Goal: Transaction & Acquisition: Purchase product/service

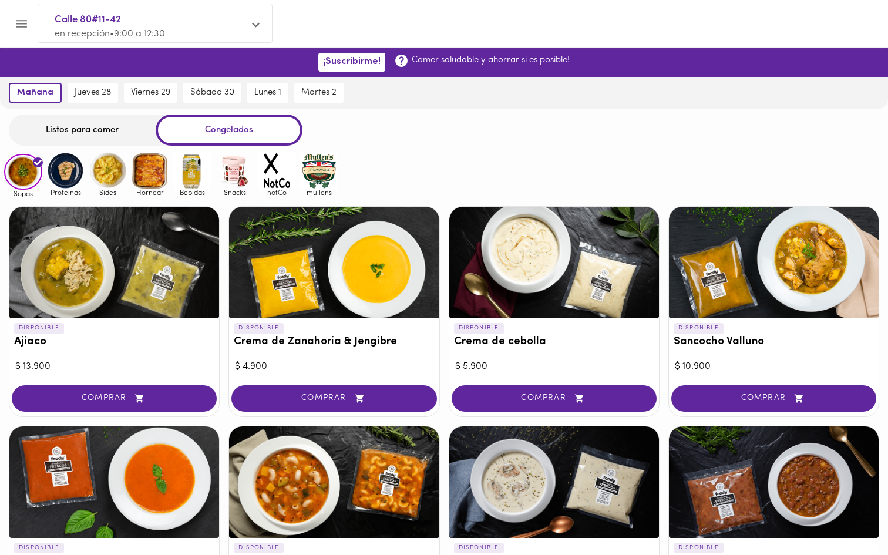
click at [99, 117] on div "Listos para comer" at bounding box center [82, 130] width 147 height 31
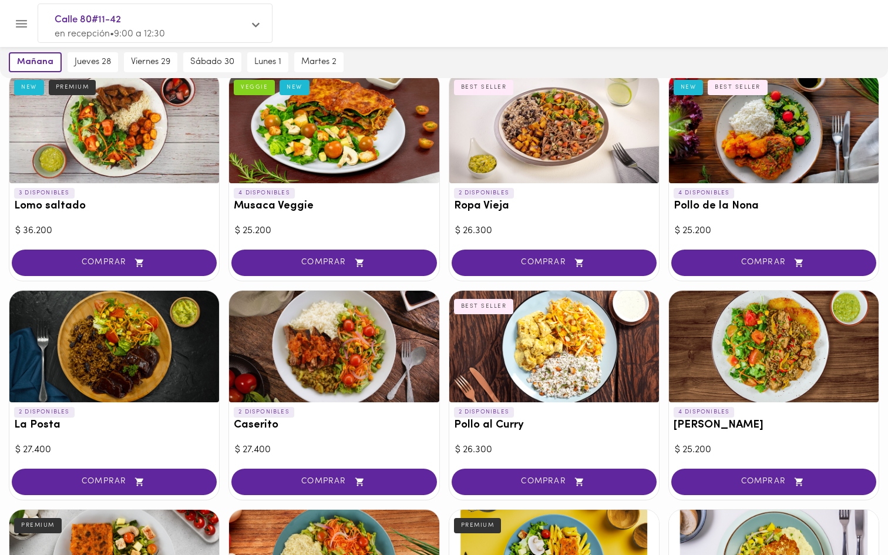
scroll to position [310, 0]
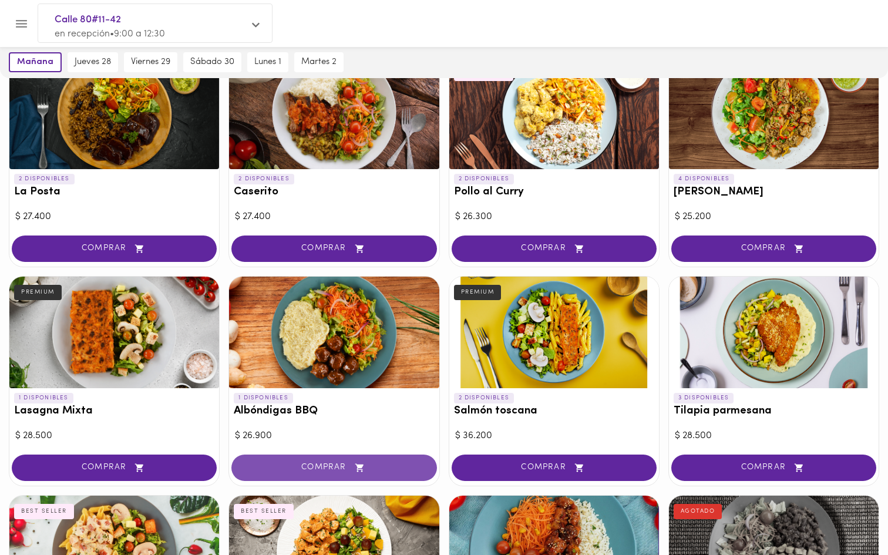
click at [320, 464] on span "COMPRAR" at bounding box center [334, 468] width 176 height 10
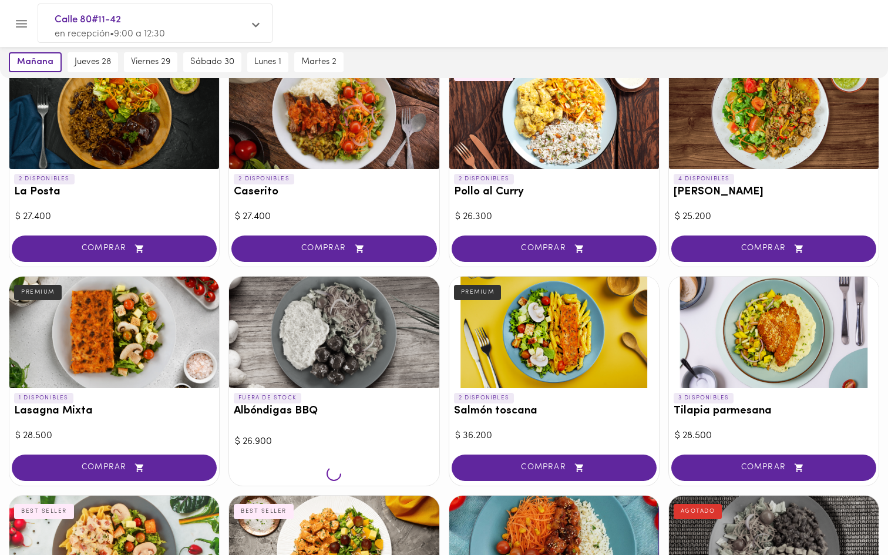
scroll to position [543, 0]
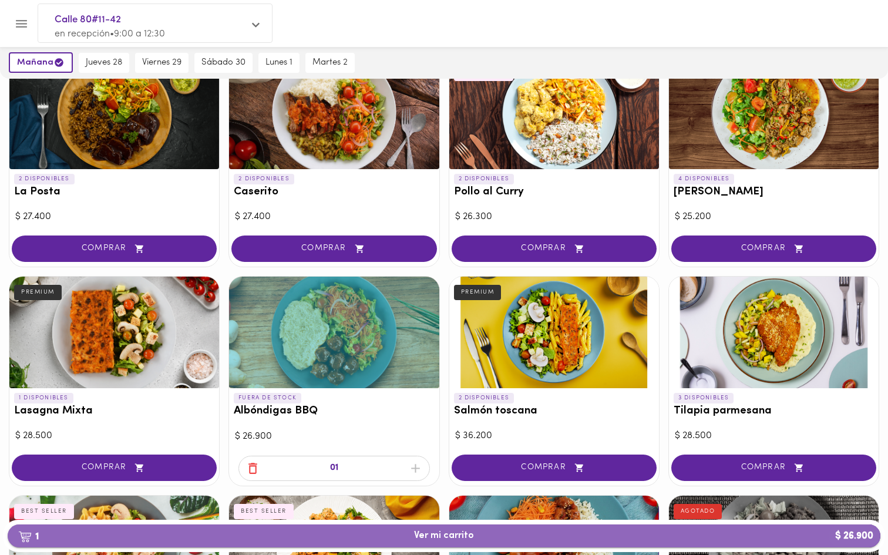
click at [445, 530] on span "1 Ver mi carrito $ 26.900" at bounding box center [444, 535] width 60 height 11
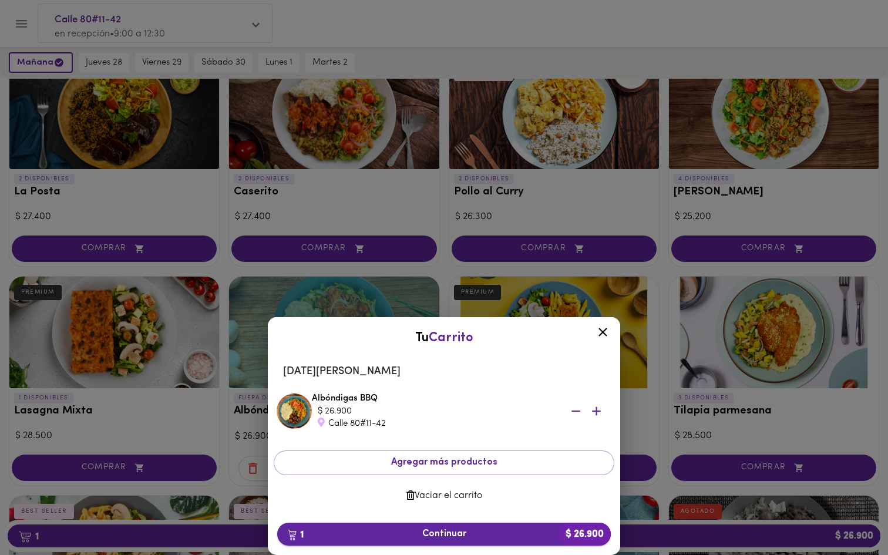
click at [477, 526] on button "1 Continuar $ 26.900" at bounding box center [444, 534] width 334 height 23
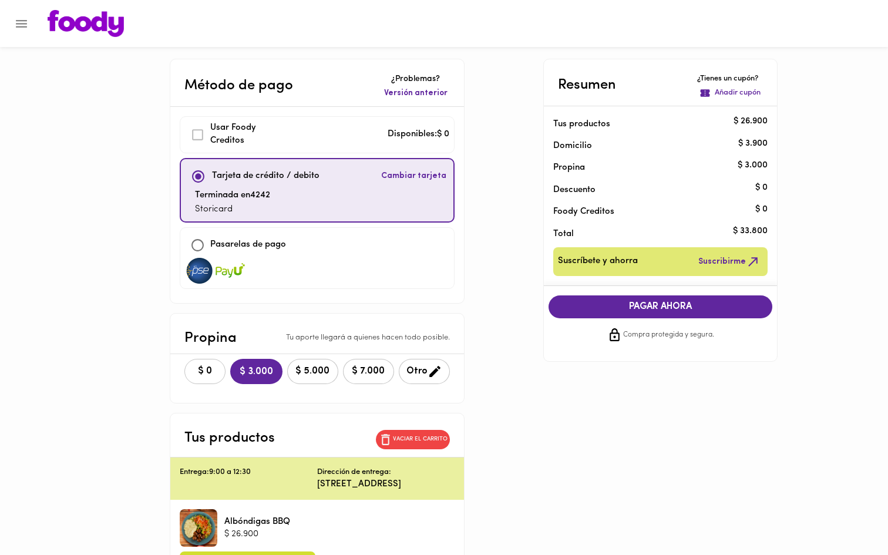
click at [192, 369] on span "$ 0" at bounding box center [205, 371] width 26 height 11
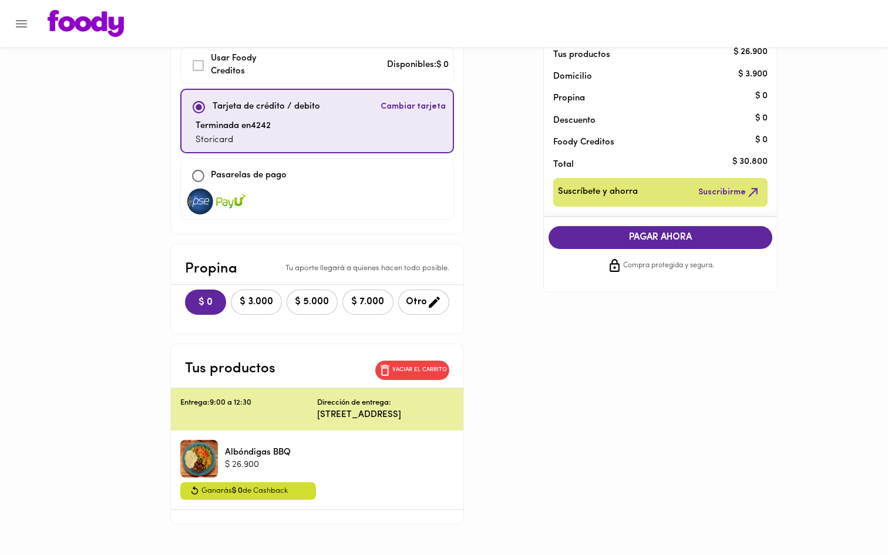
scroll to position [79, 0]
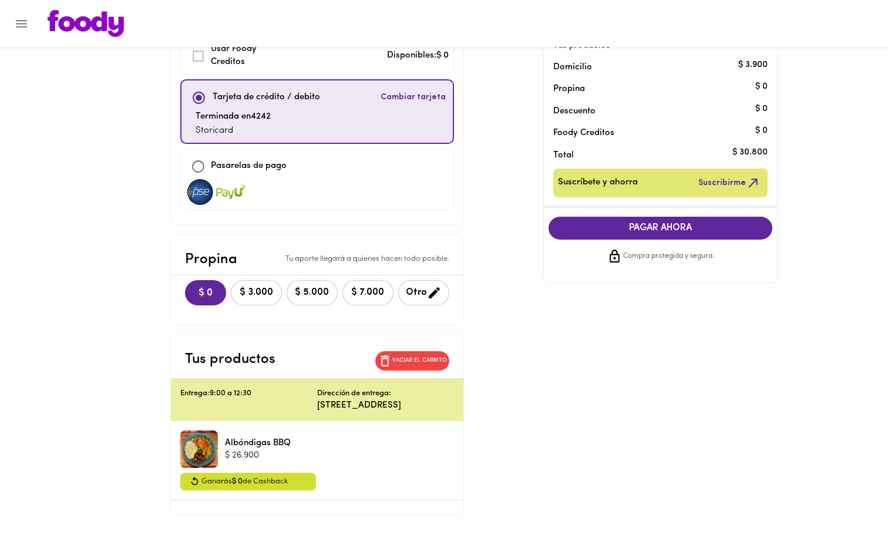
click at [654, 231] on span "PAGAR AHORA" at bounding box center [660, 228] width 201 height 11
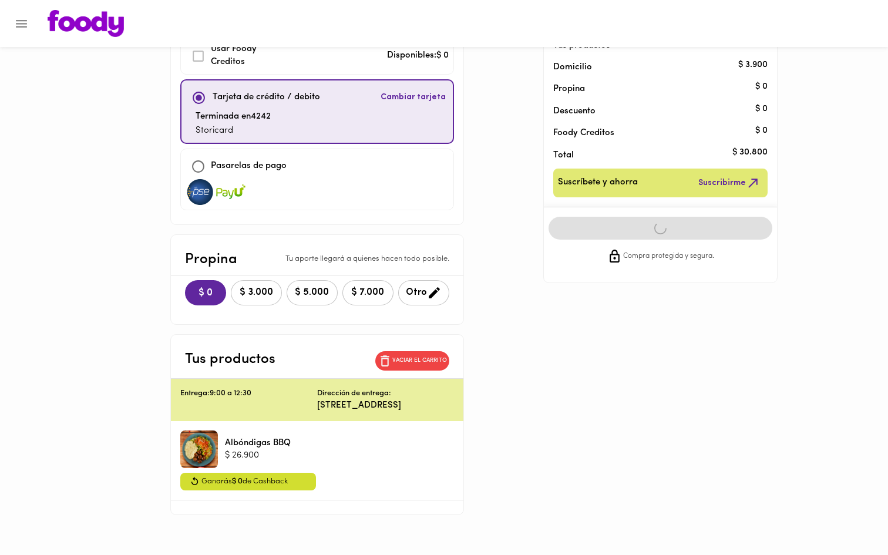
scroll to position [0, 0]
